Goal: Task Accomplishment & Management: Manage account settings

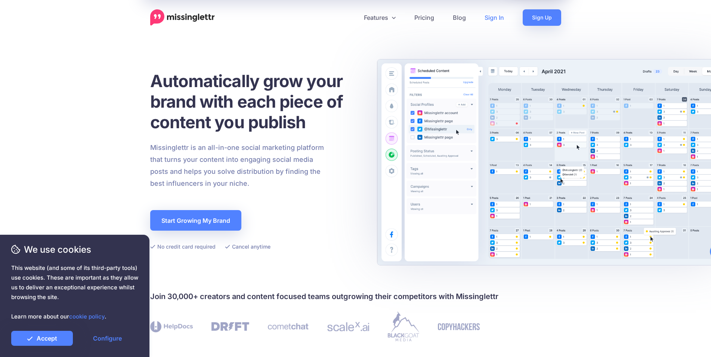
click at [482, 20] on link "Sign In" at bounding box center [494, 17] width 38 height 16
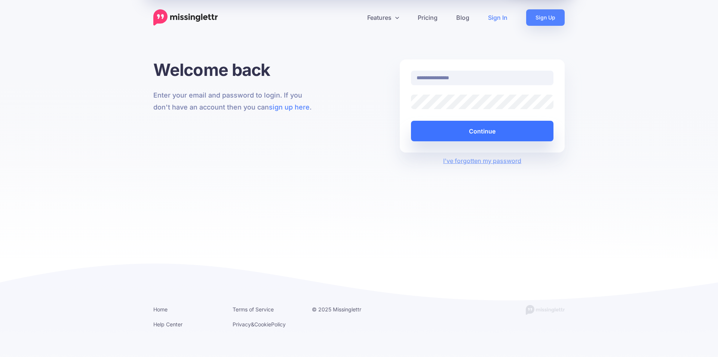
click at [462, 135] on button "Continue" at bounding box center [482, 131] width 142 height 21
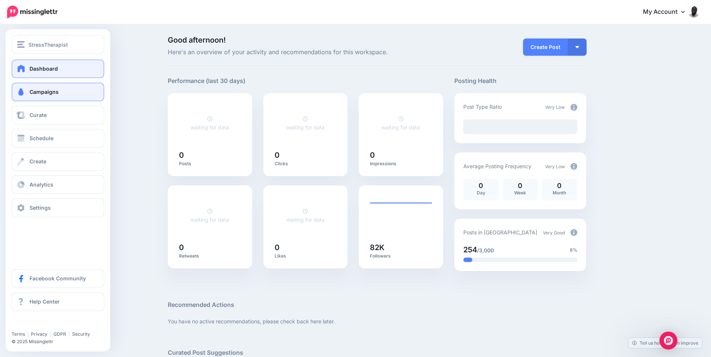
click at [67, 91] on link "Campaigns" at bounding box center [58, 92] width 93 height 19
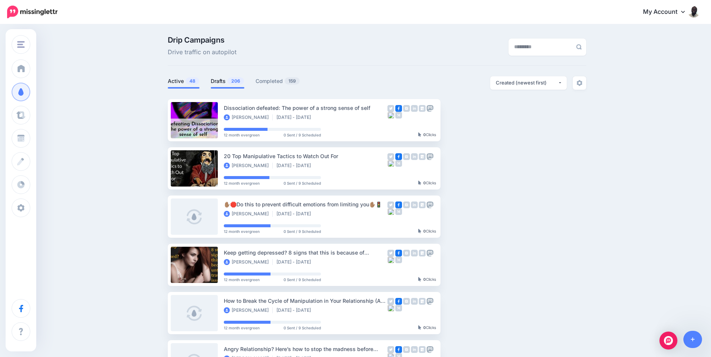
click at [228, 86] on li "Drafts 206" at bounding box center [228, 82] width 34 height 12
click at [235, 83] on span "206" at bounding box center [236, 80] width 16 height 7
